Goal: Task Accomplishment & Management: Manage account settings

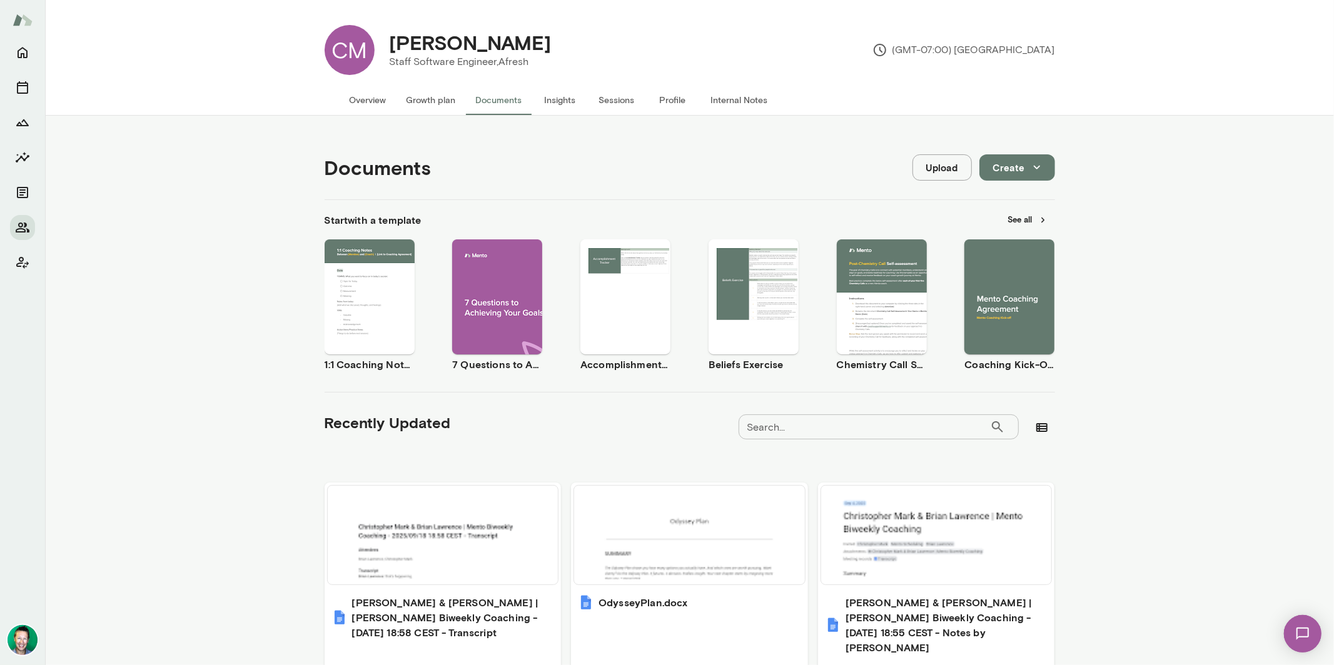
click at [432, 99] on button "Growth plan" at bounding box center [430, 100] width 69 height 30
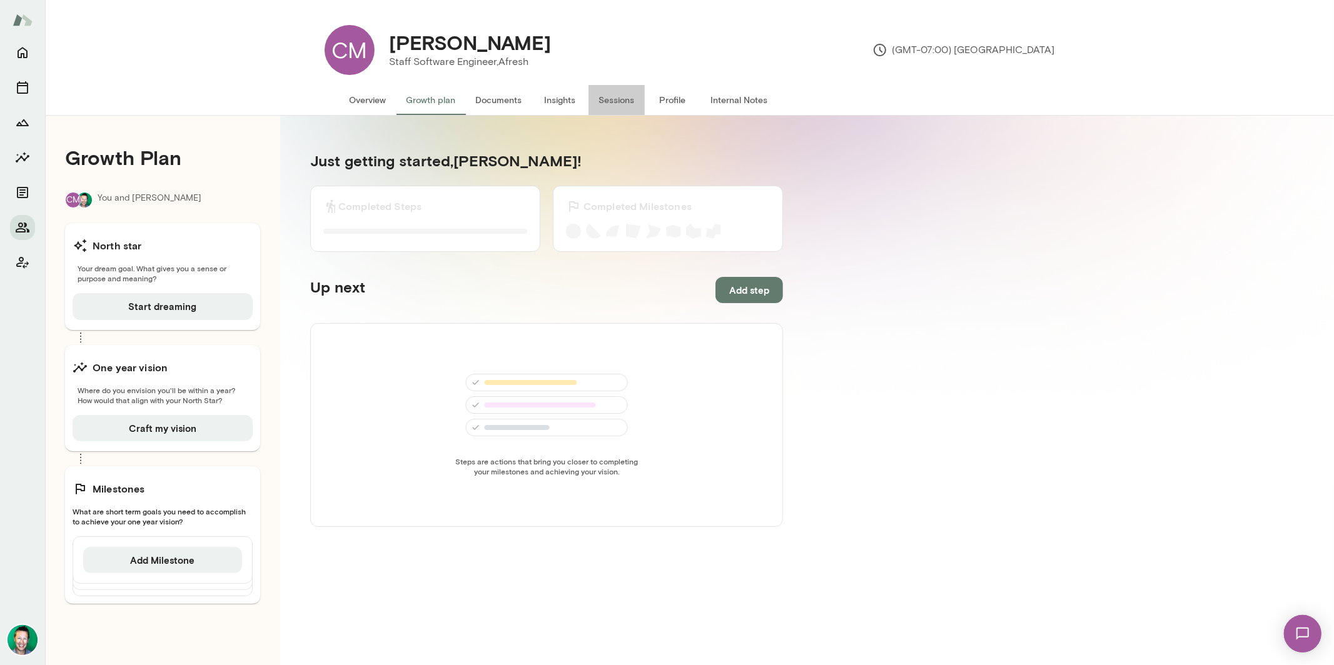
click at [612, 102] on button "Sessions" at bounding box center [616, 100] width 56 height 30
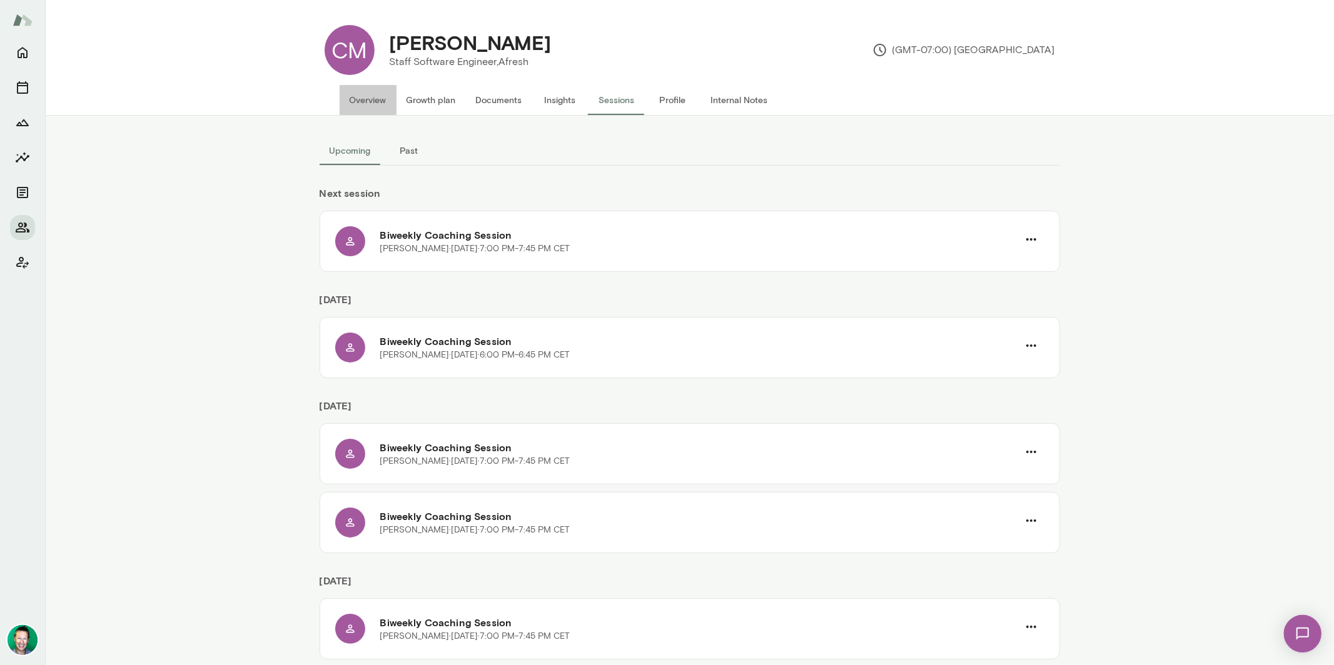
click at [362, 96] on button "Overview" at bounding box center [368, 100] width 57 height 30
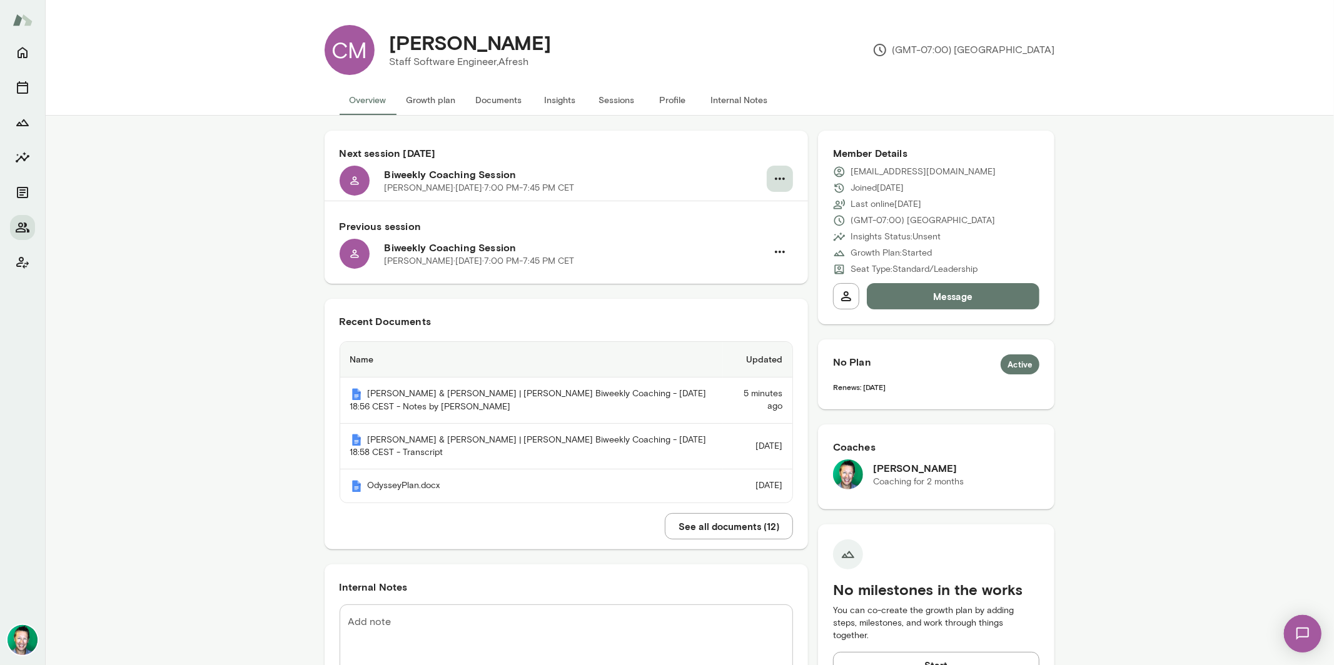
click at [777, 176] on icon "button" at bounding box center [779, 178] width 15 height 15
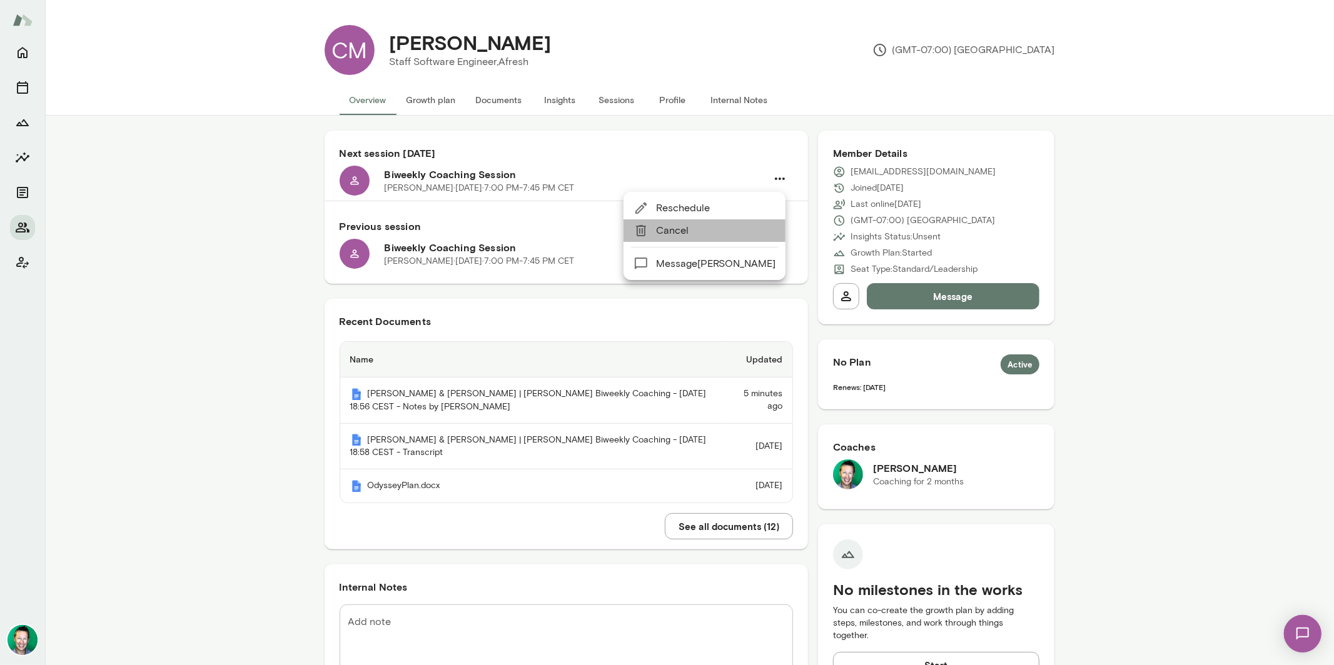
click at [685, 229] on span "Cancel" at bounding box center [715, 230] width 119 height 15
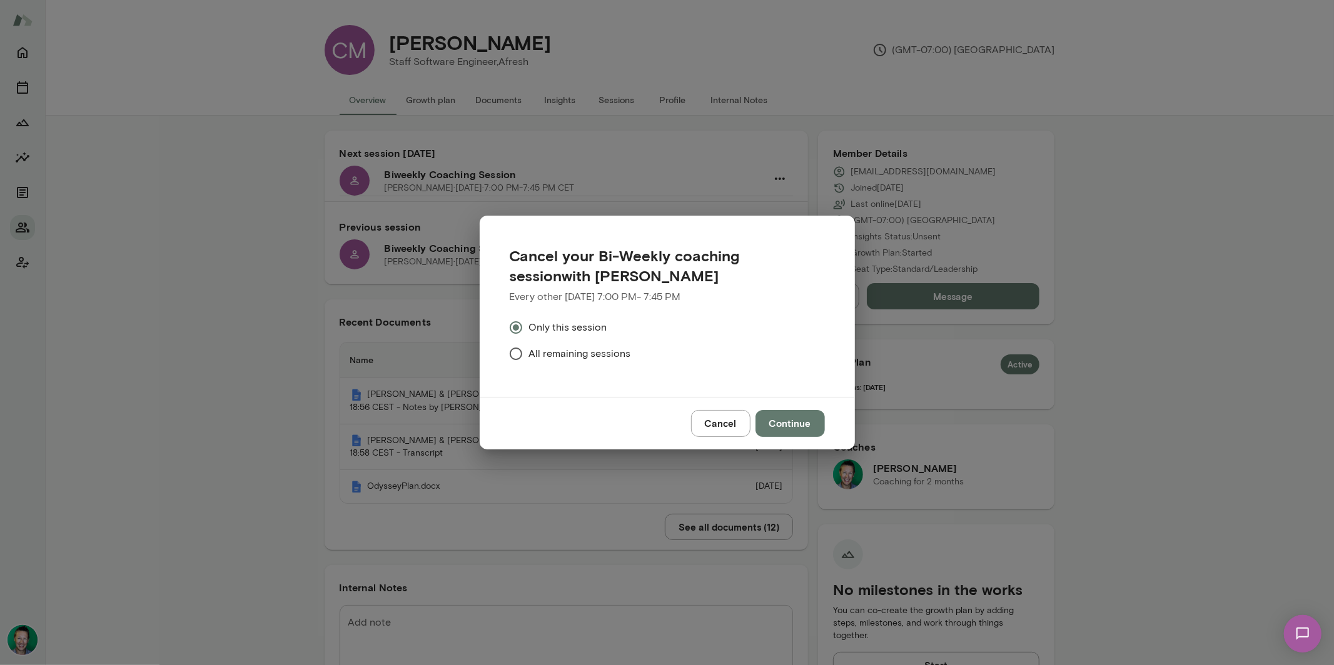
click at [780, 416] on button "Continue" at bounding box center [789, 423] width 69 height 26
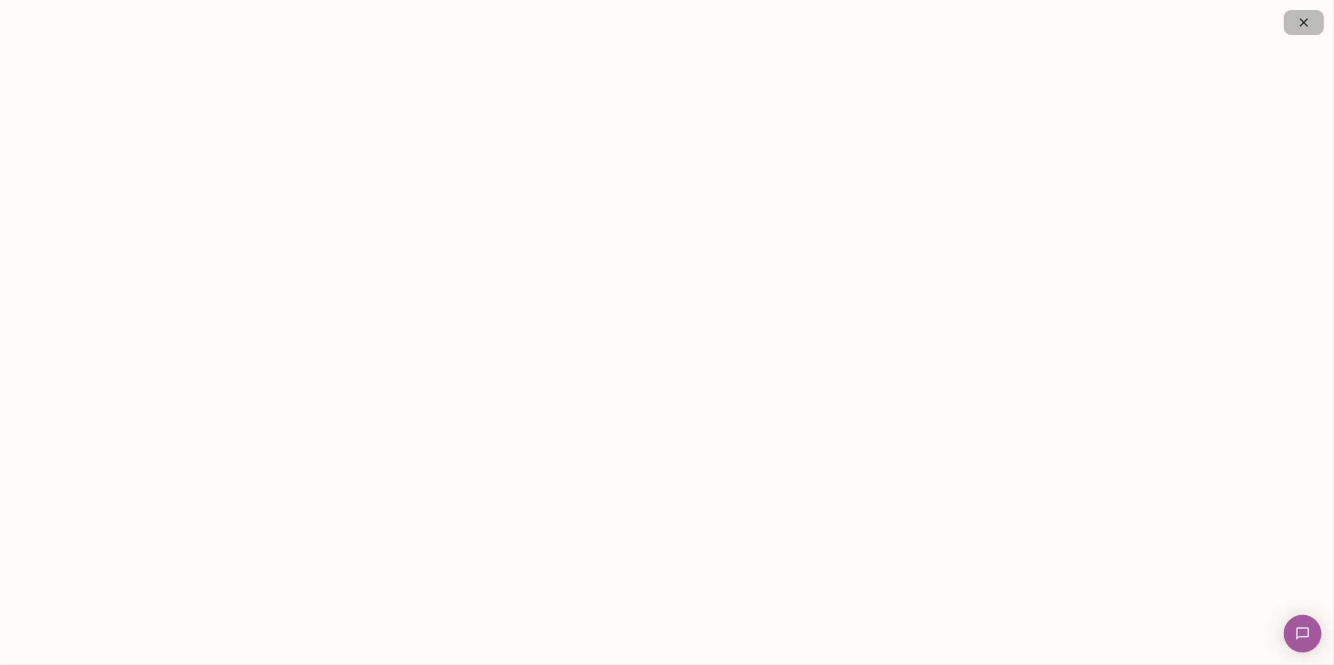
click at [1303, 28] on icon "button" at bounding box center [1303, 22] width 15 height 15
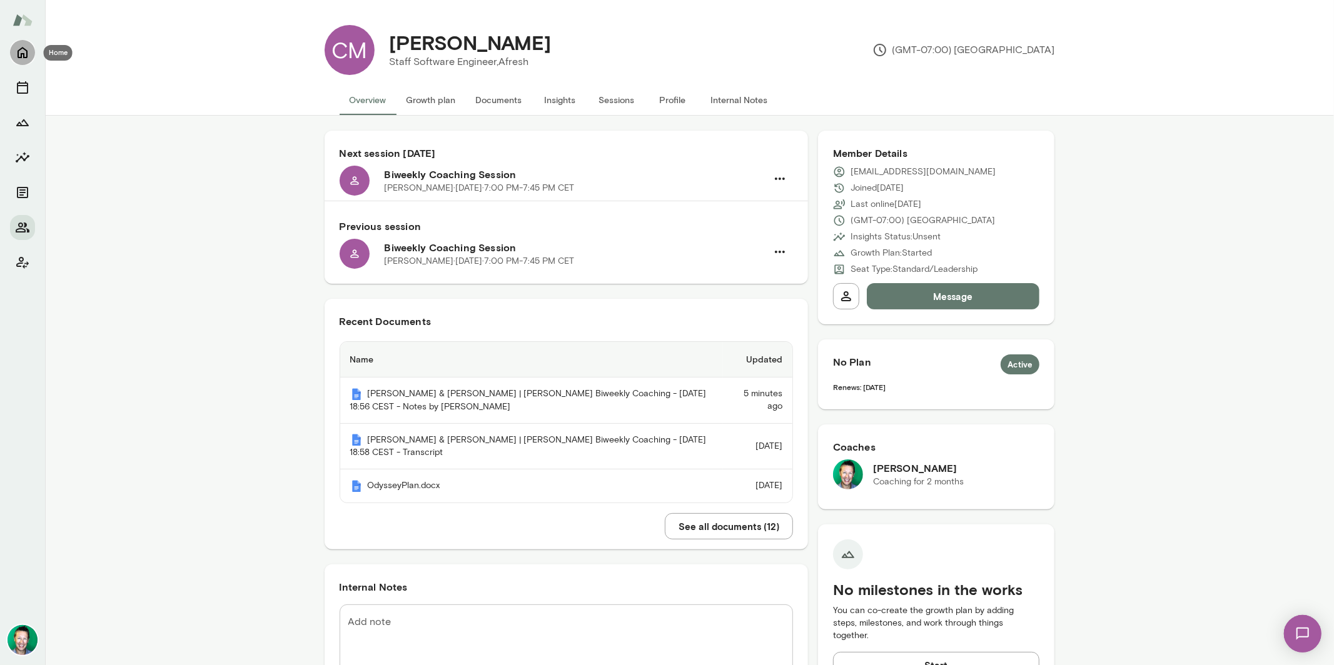
click at [19, 53] on icon "Home" at bounding box center [22, 52] width 15 height 15
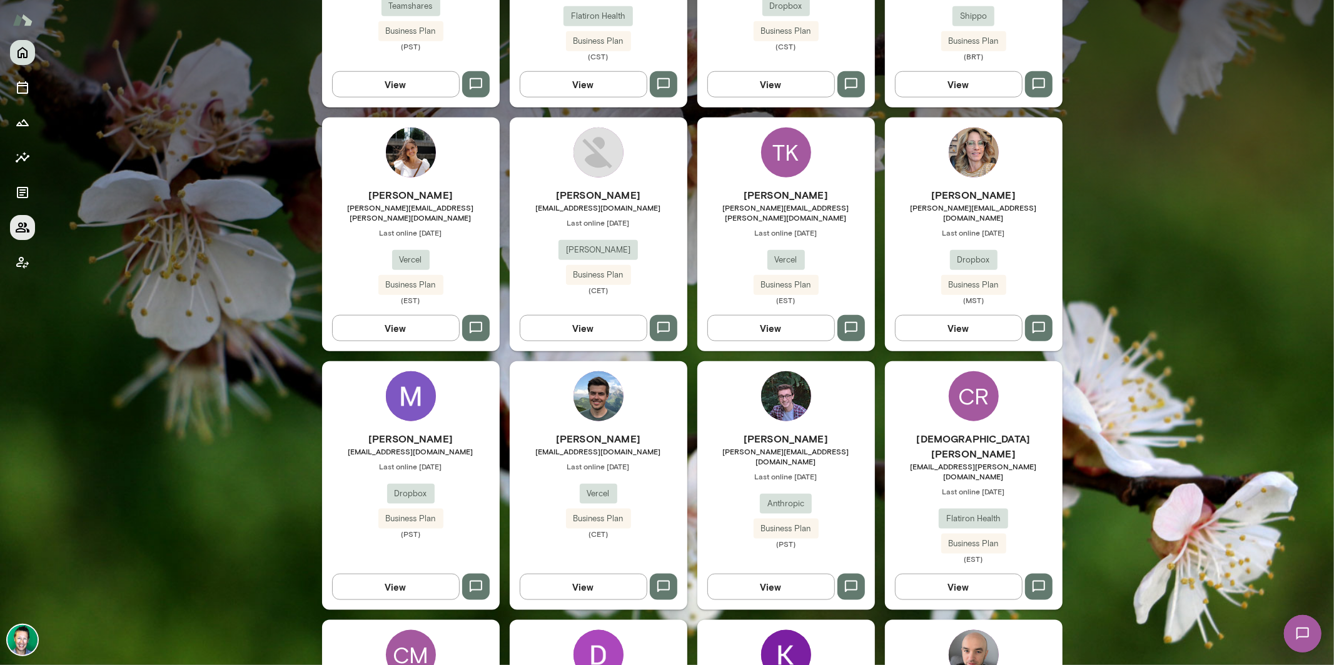
scroll to position [1002, 0]
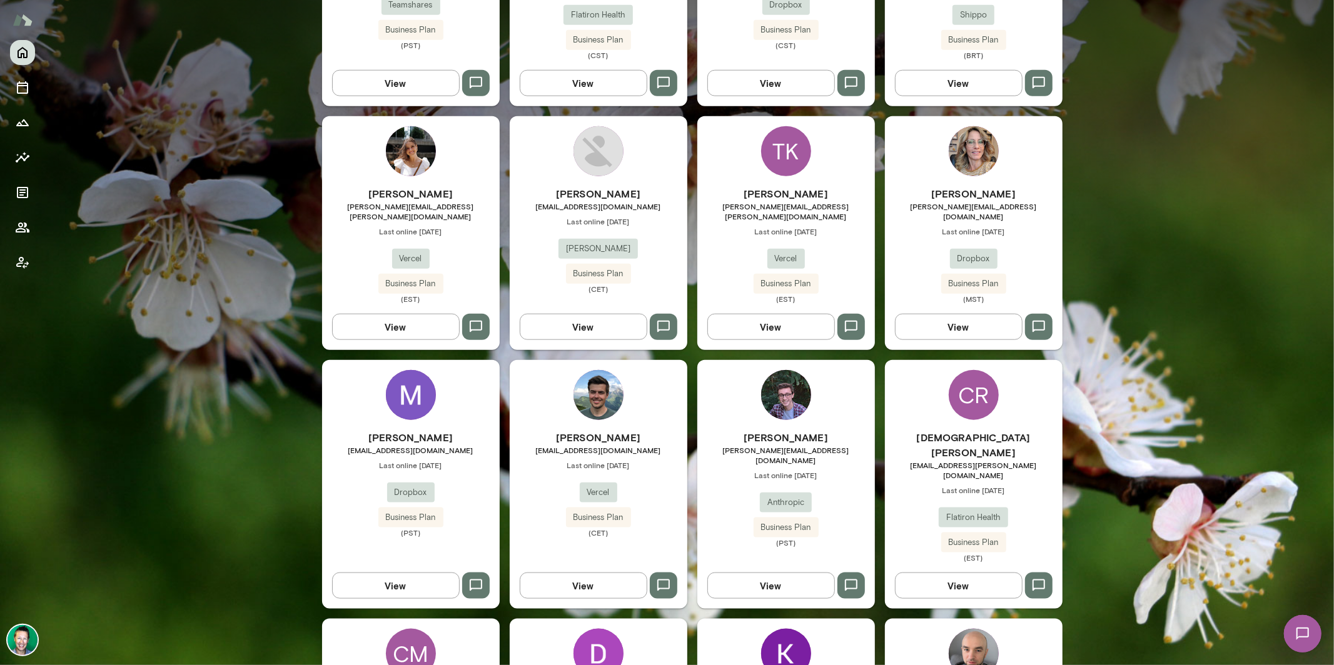
click at [752, 314] on button "View" at bounding box center [771, 327] width 128 height 26
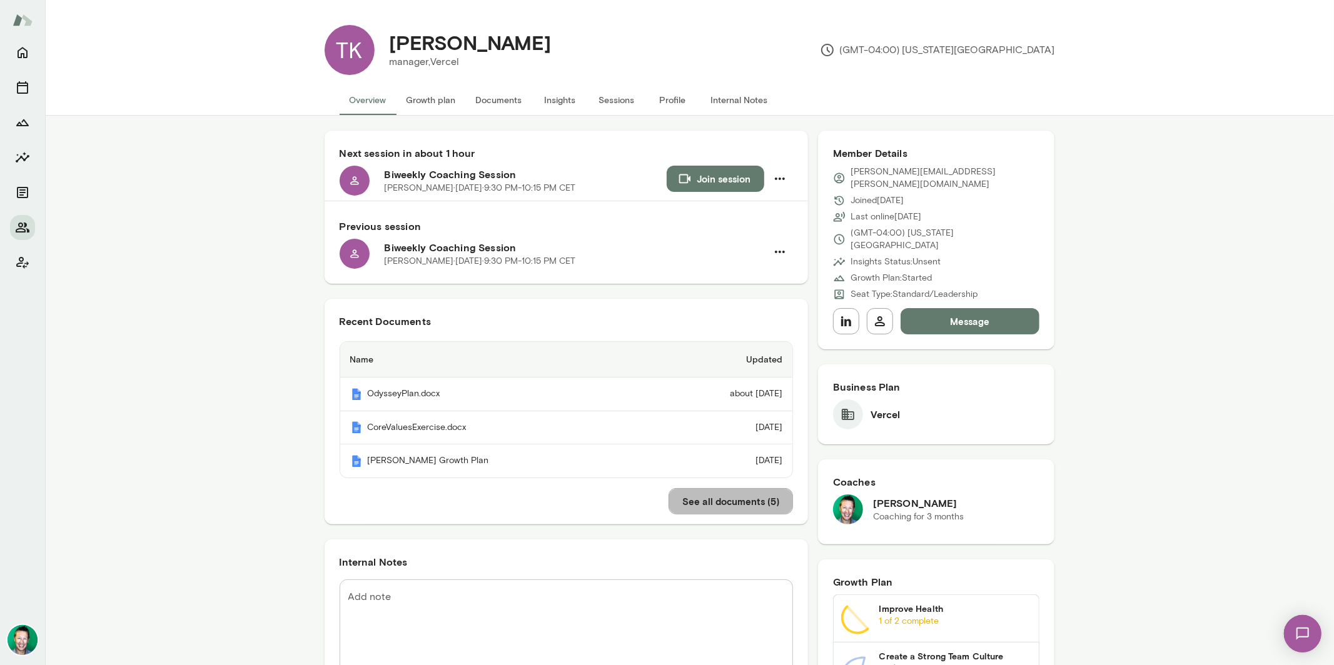
click at [720, 508] on button "See all documents ( 5 )" at bounding box center [730, 501] width 124 height 26
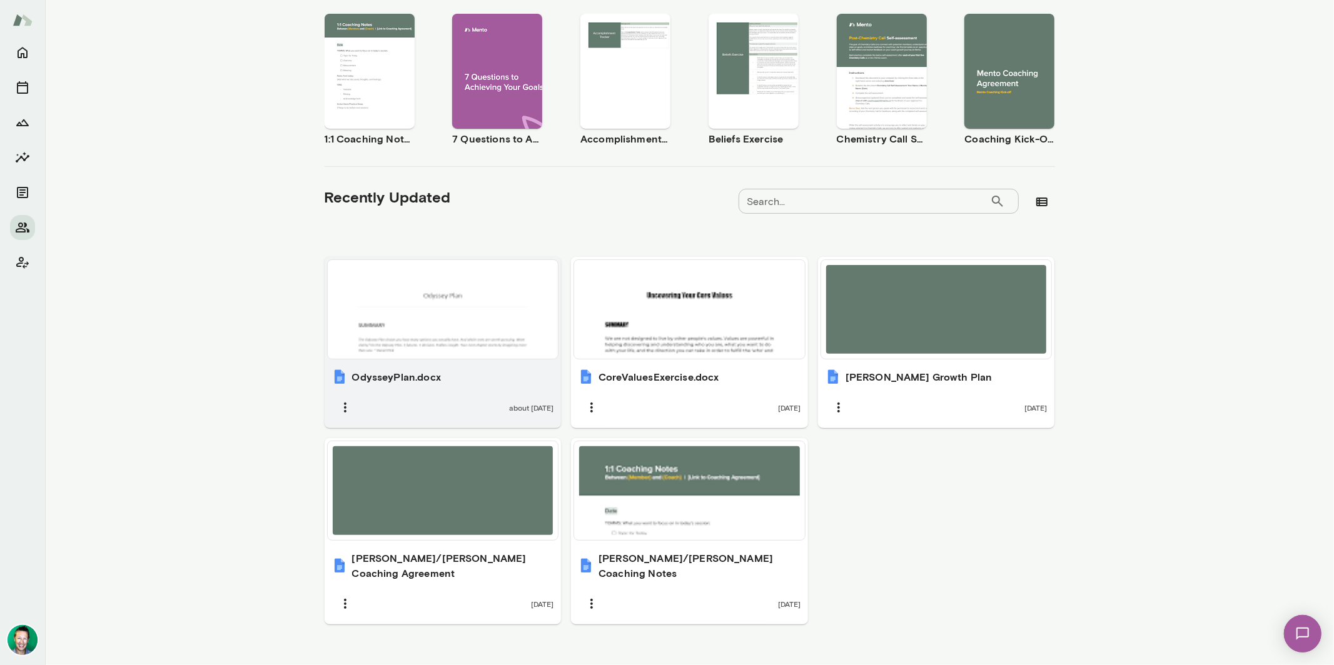
scroll to position [229, 0]
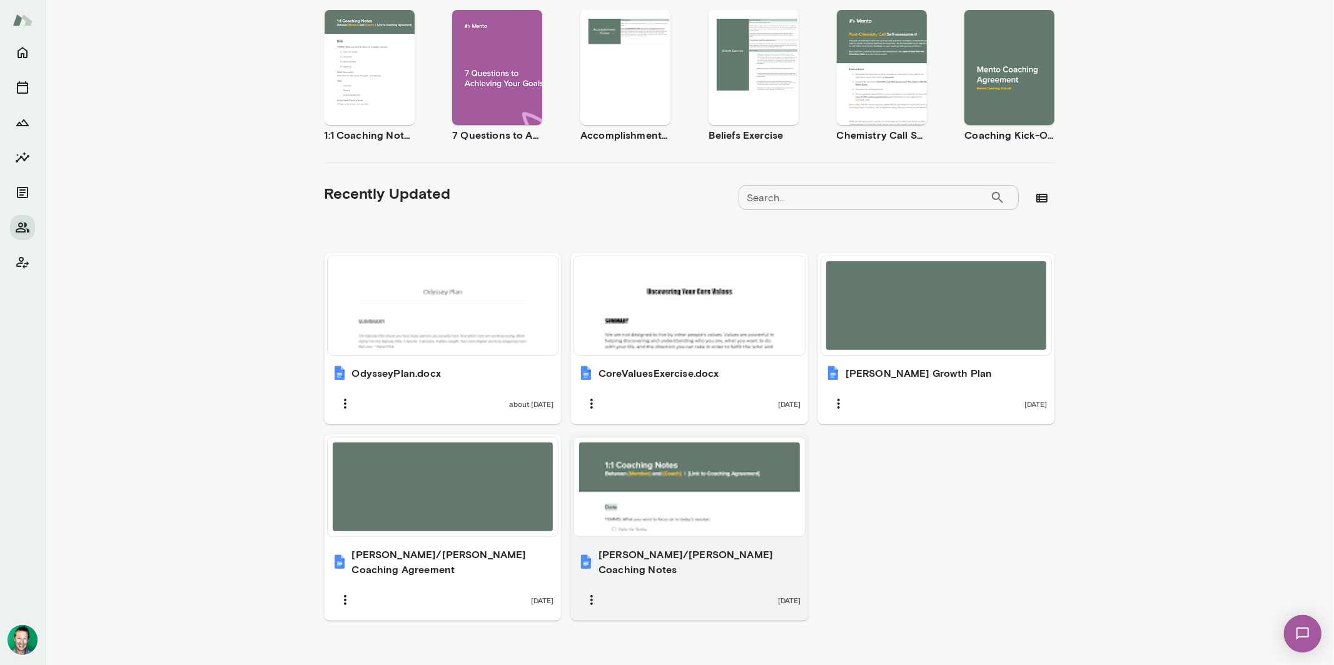
click at [646, 474] on div at bounding box center [689, 487] width 221 height 89
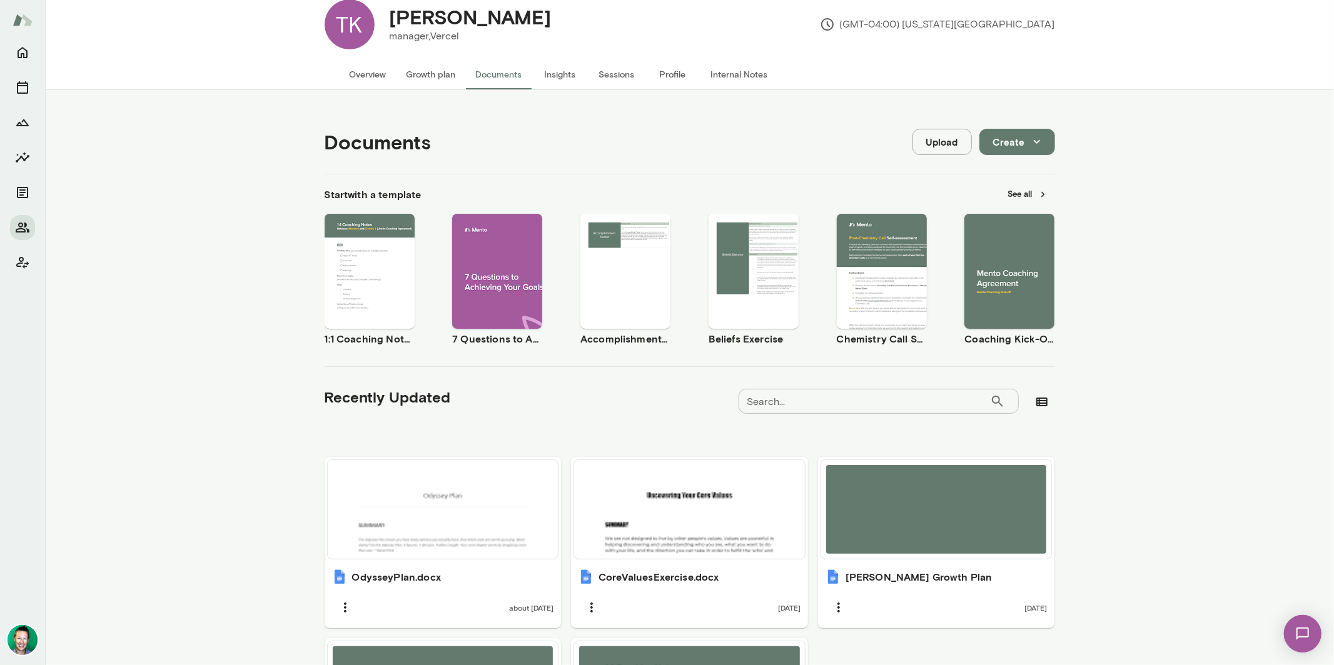
scroll to position [0, 0]
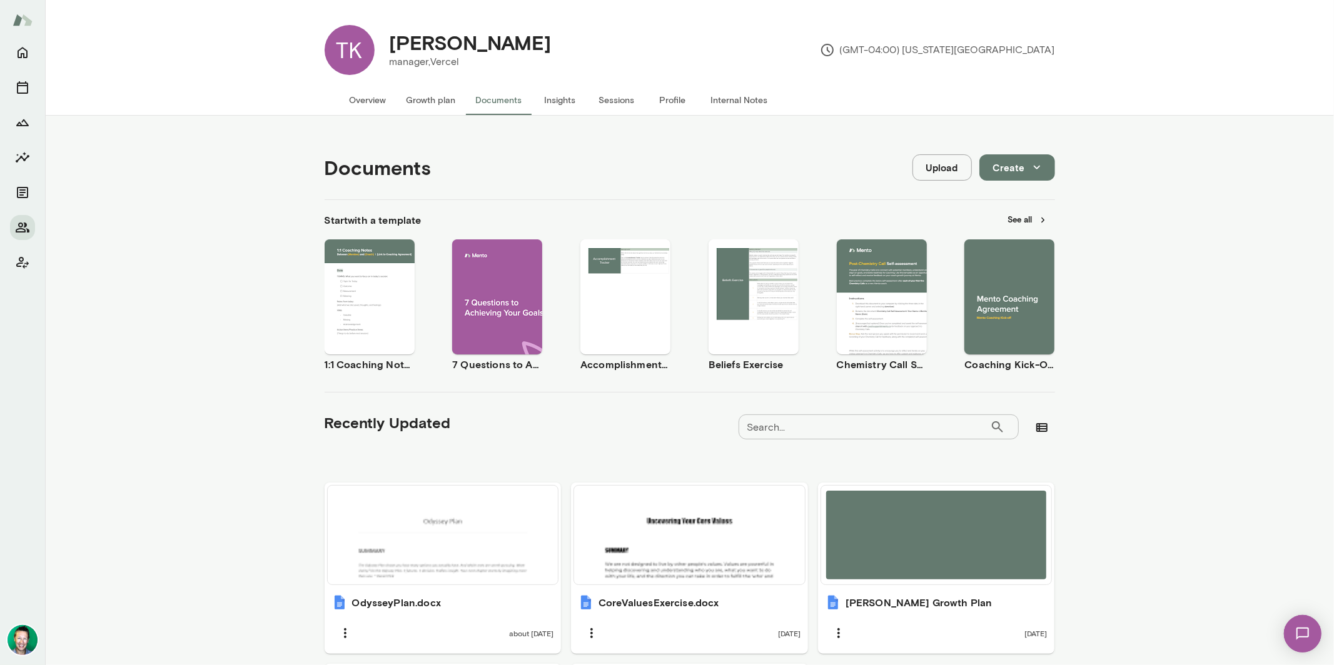
click at [421, 100] on button "Growth plan" at bounding box center [430, 100] width 69 height 30
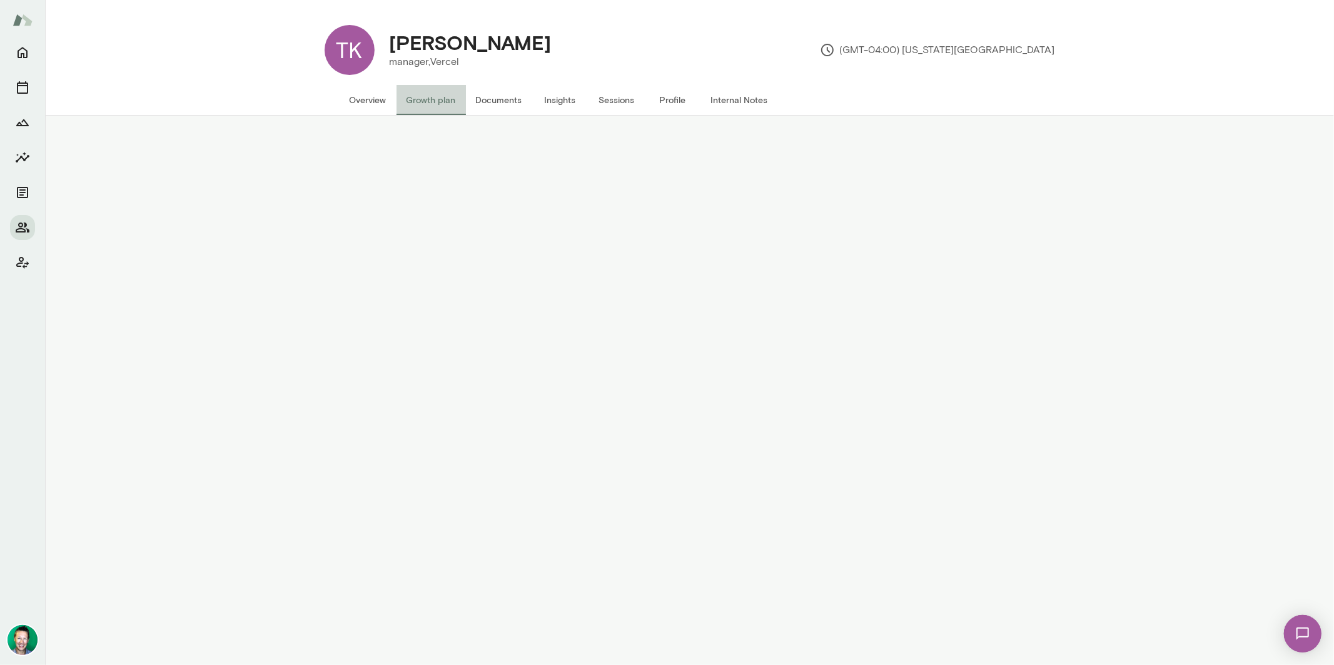
click at [421, 100] on button "Growth plan" at bounding box center [430, 100] width 69 height 30
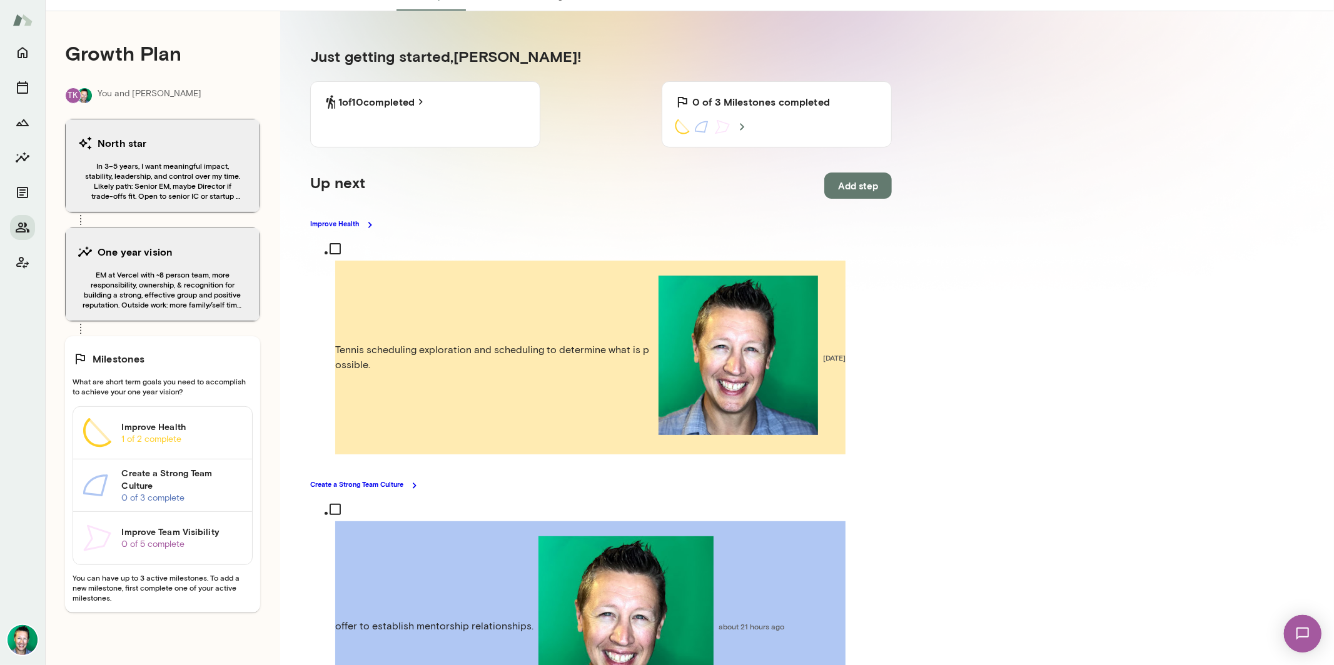
scroll to position [90, 0]
